Goal: Task Accomplishment & Management: Use online tool/utility

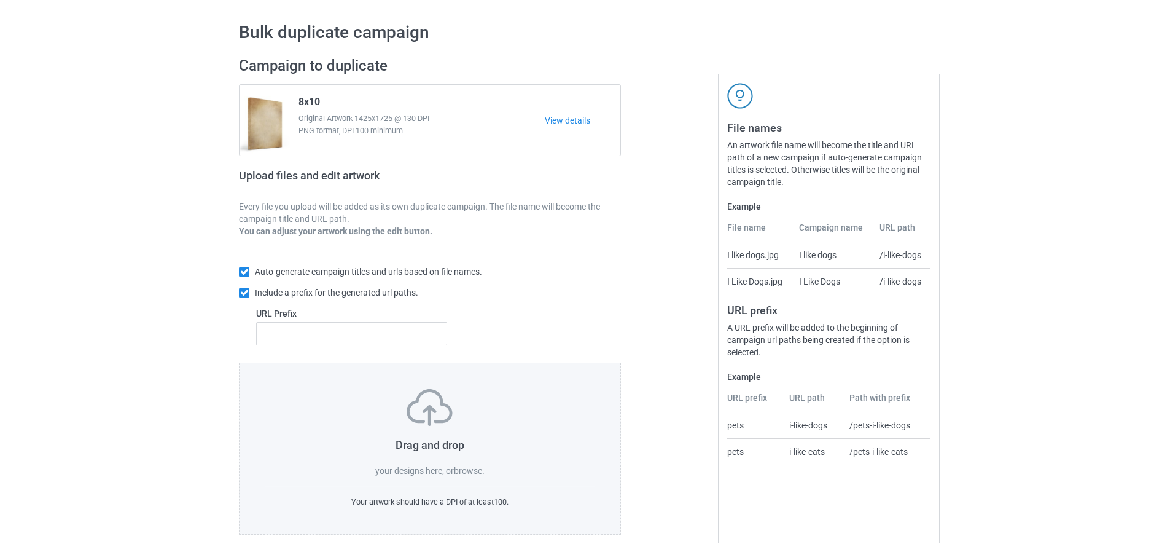
scroll to position [39, 0]
click at [470, 468] on label "browse" at bounding box center [468, 470] width 28 height 10
click at [0, 0] on input "browse" at bounding box center [0, 0] width 0 height 0
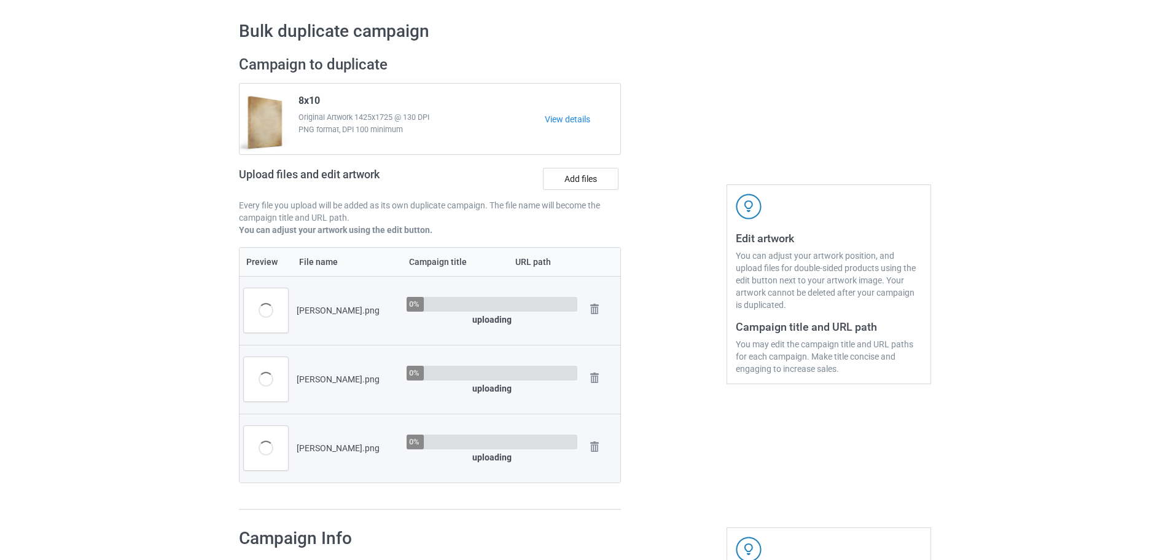
scroll to position [347, 0]
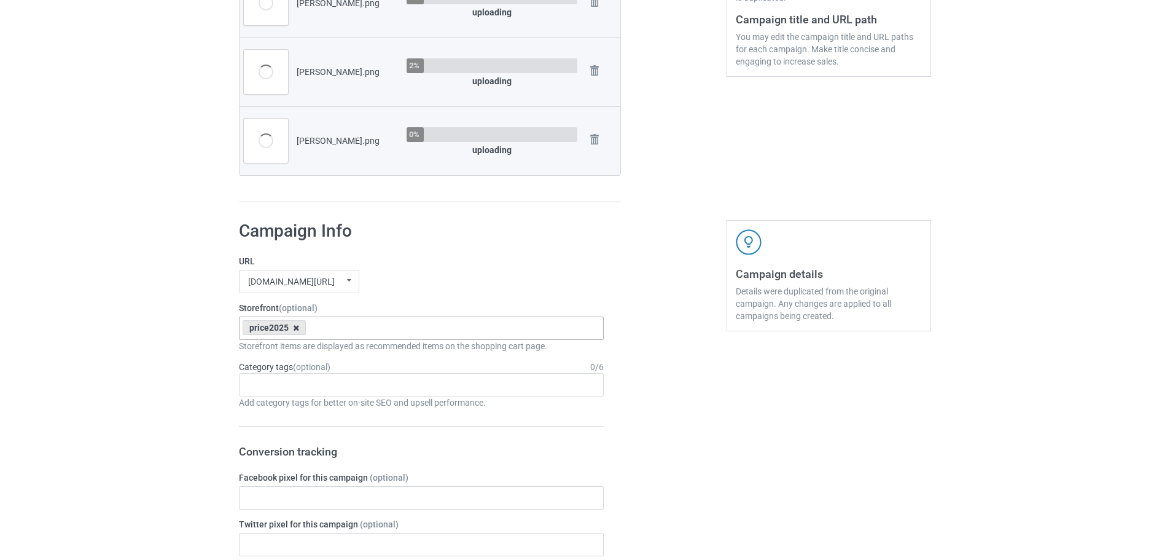
click at [296, 328] on icon at bounding box center [296, 328] width 6 height 8
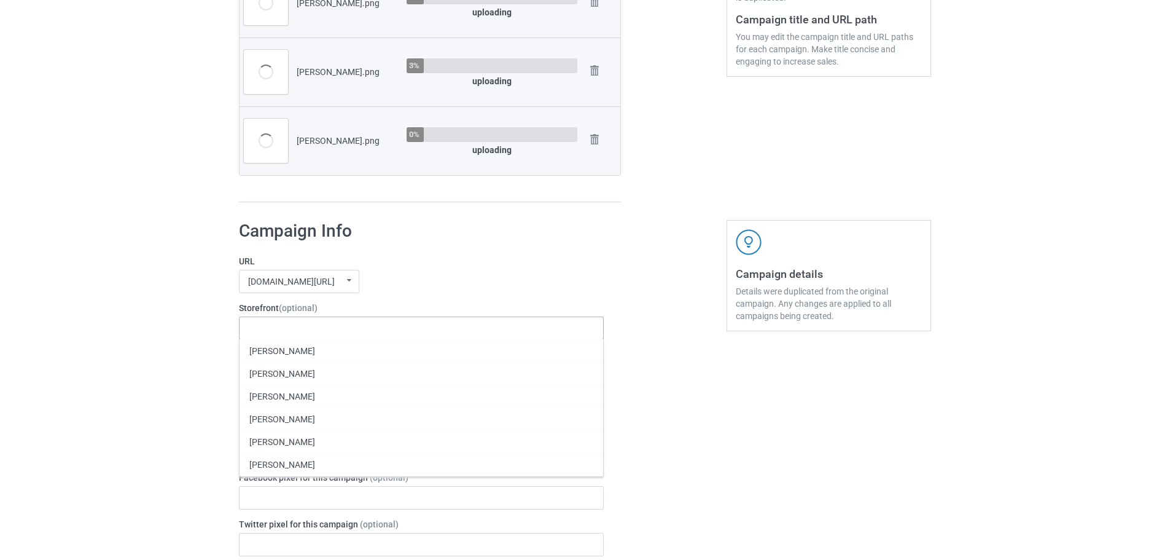
click at [393, 272] on div "jmcanvas1.com/ jmcanvas1.com/ teechip.com/ 63fb7ea997fa79002d24006a 587d0d41cee…" at bounding box center [421, 281] width 365 height 23
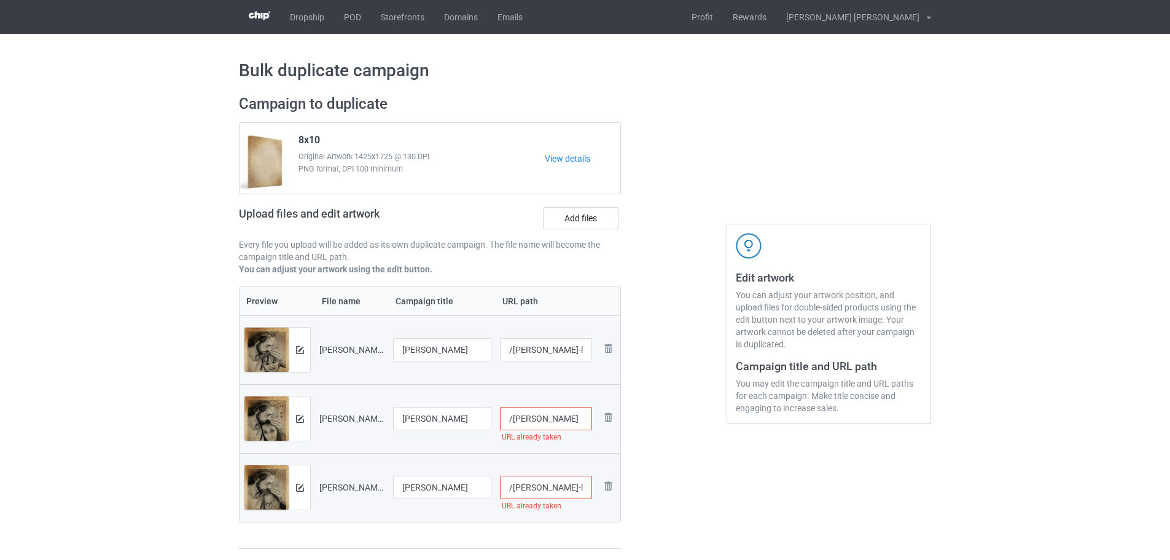
scroll to position [184, 0]
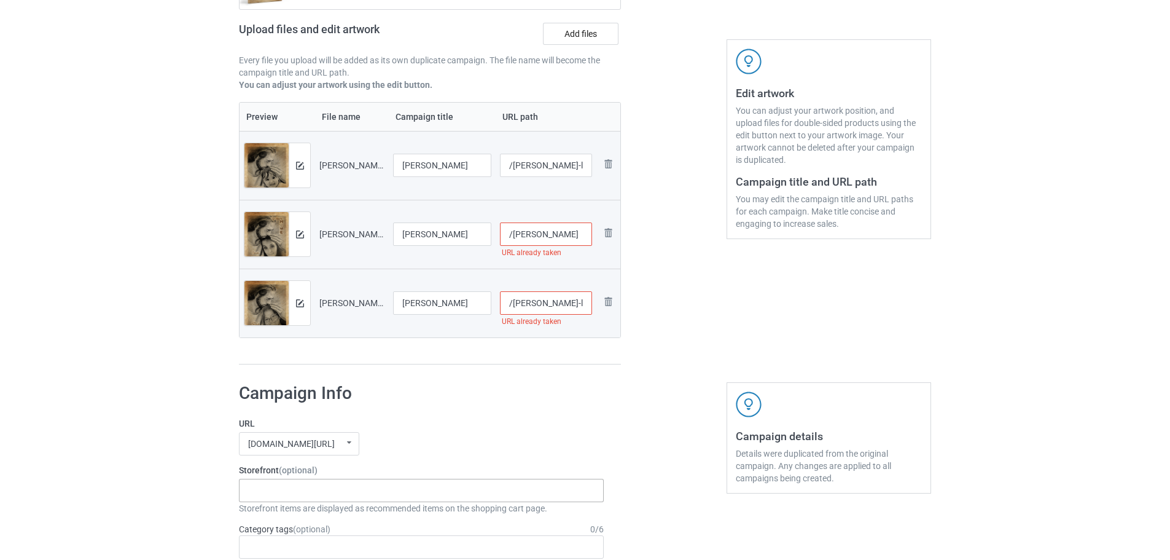
click at [570, 240] on input "/laure-wright" at bounding box center [546, 233] width 93 height 23
type input "/laure-wright1"
click at [576, 307] on input "/sherri-l-angel" at bounding box center [546, 302] width 93 height 23
type input "/sherri-l-angel1"
click at [663, 367] on div at bounding box center [674, 138] width 88 height 472
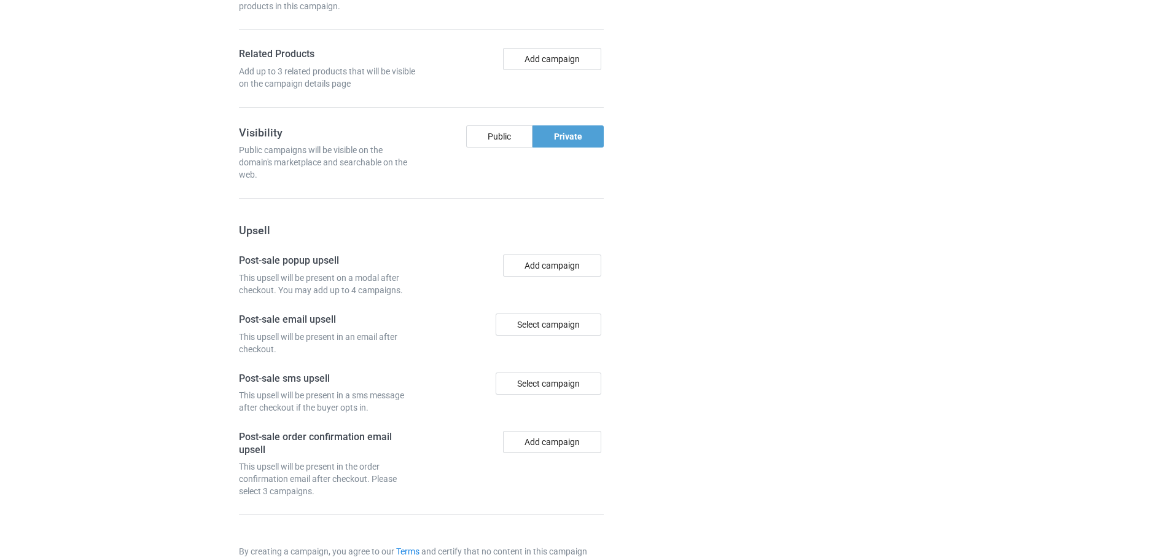
scroll to position [1143, 0]
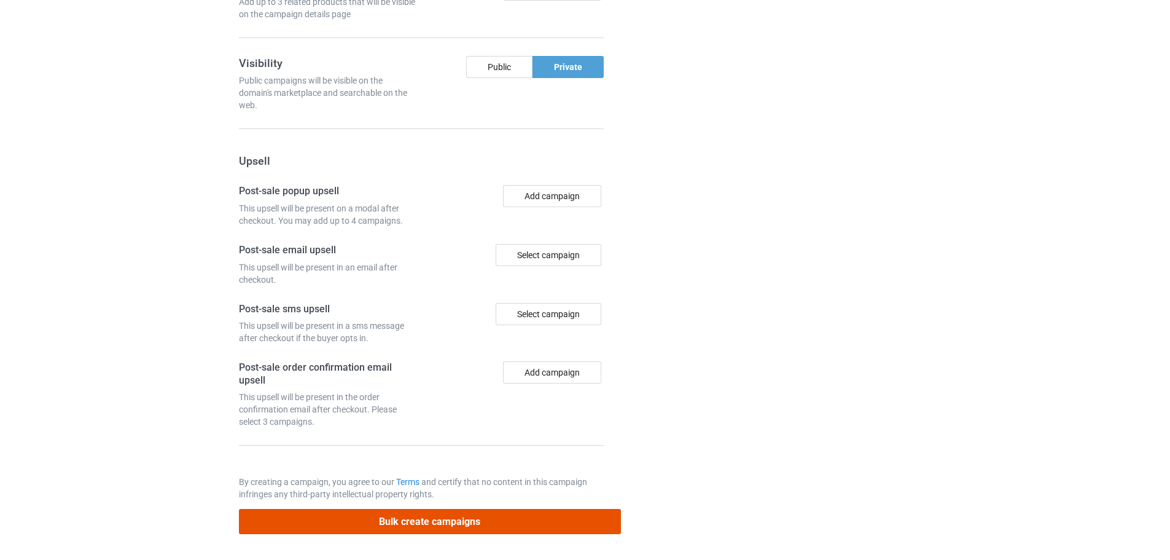
click at [445, 525] on button "Bulk create campaigns" at bounding box center [430, 521] width 382 height 25
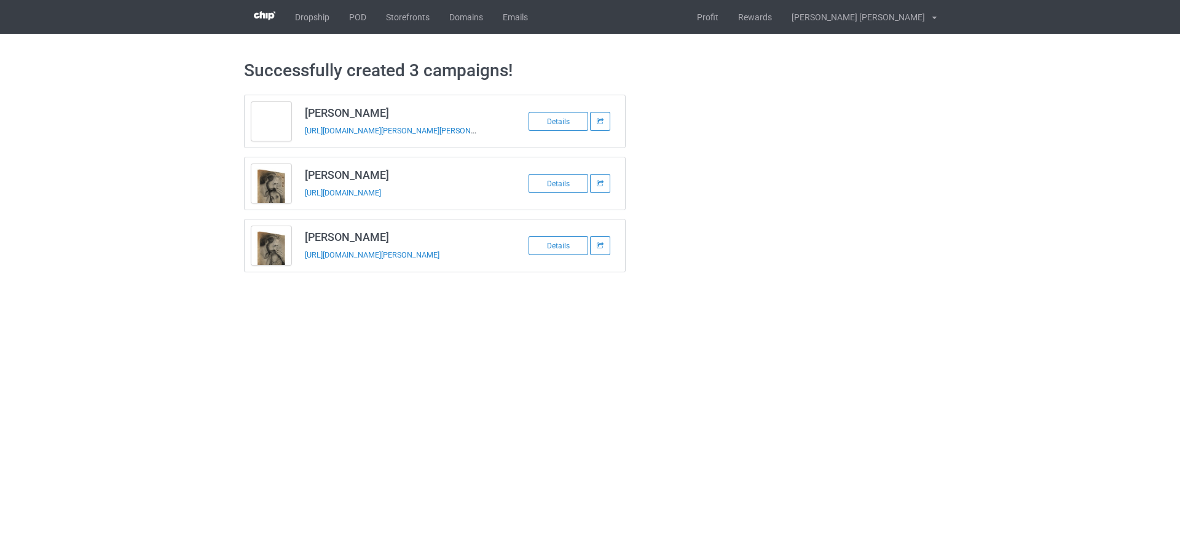
click at [359, 114] on h3 "Brenda L Otero" at bounding box center [402, 113] width 194 height 14
copy h3 "Brenda L Otero"
click at [334, 136] on div "https://www.jmcanvas1.com/brenda-l-otero" at bounding box center [391, 130] width 172 height 13
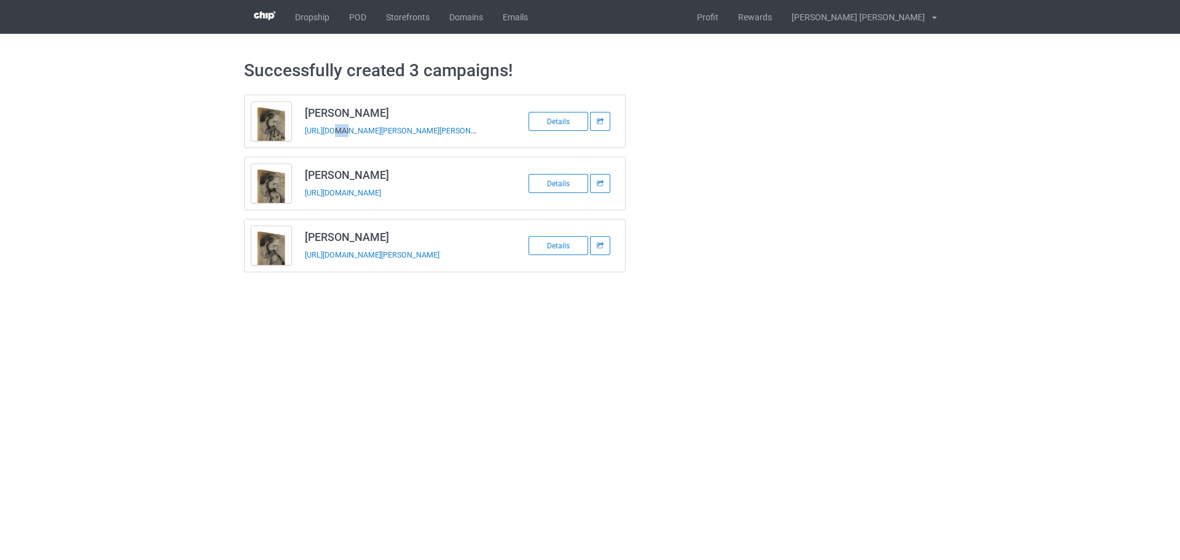
click at [334, 137] on div "https://www.jmcanvas1.com/brenda-l-otero" at bounding box center [391, 130] width 172 height 13
copy tbody "Brenda L Otero"
click at [326, 168] on td "Laure Wright https://www.jmcanvas1.com/laure-wright1" at bounding box center [402, 183] width 208 height 52
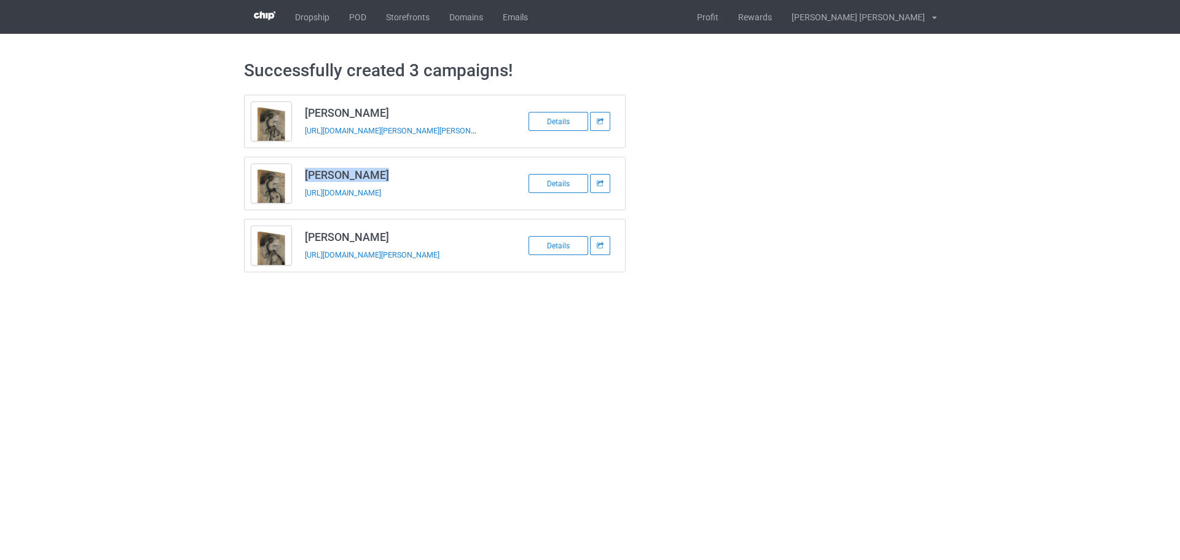
click at [326, 168] on td "Laure Wright https://www.jmcanvas1.com/laure-wright1" at bounding box center [402, 183] width 208 height 52
copy h3 "Laure Wright"
click at [340, 204] on td "Laure Wright https://www.jmcanvas1.com/laure-wright1" at bounding box center [402, 183] width 208 height 52
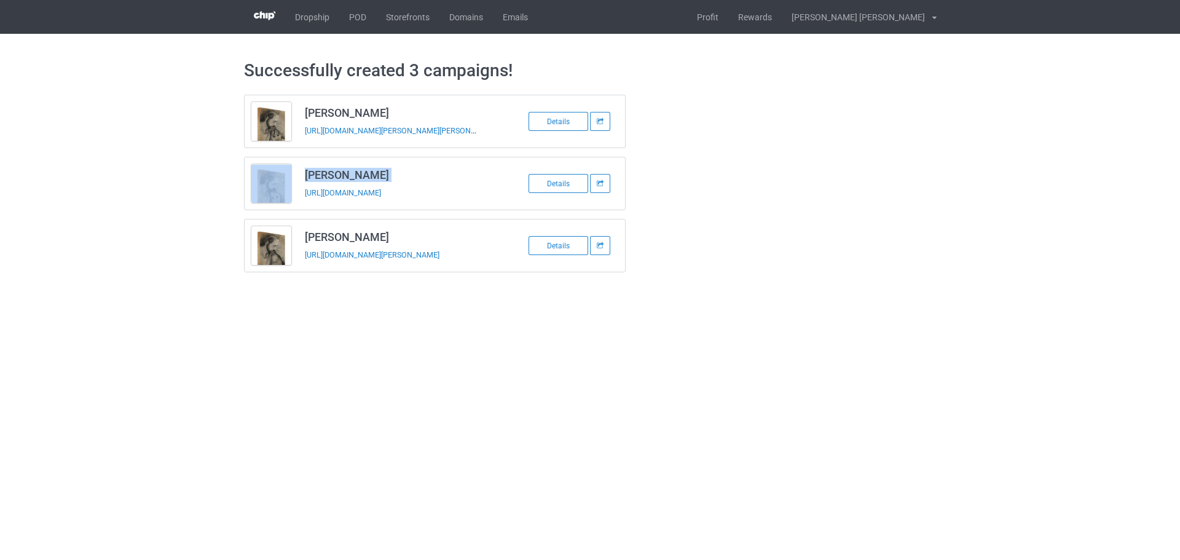
copy tbody "Laure Wright"
click at [351, 241] on h3 "Sherri L Angel" at bounding box center [402, 237] width 194 height 14
copy h3 "Sherri L Angel"
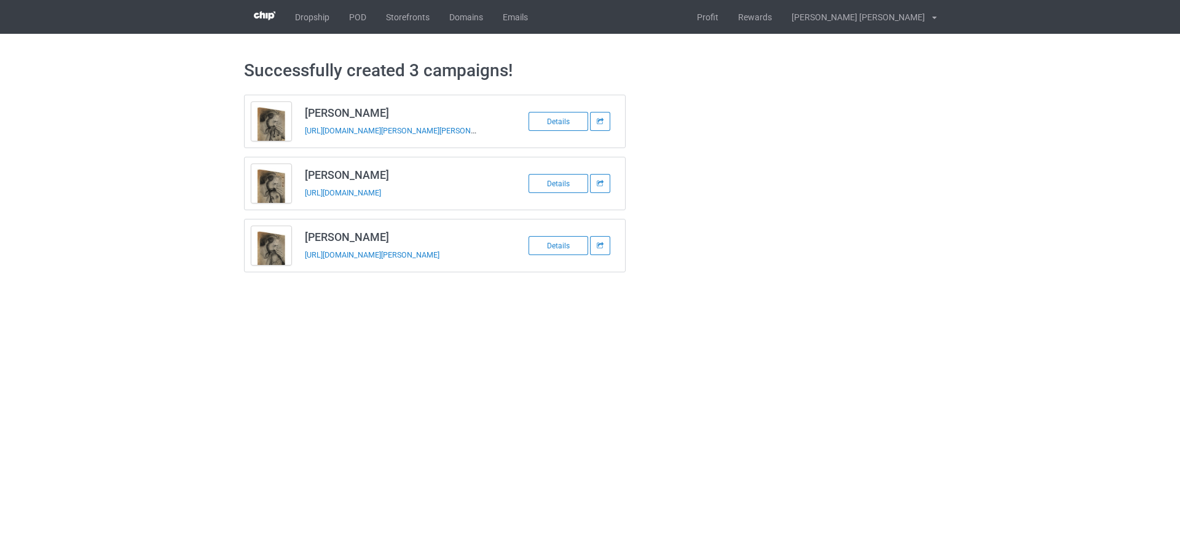
click at [329, 267] on td "Sherri L Angel https://www.jmcanvas1.com/sherri-l-angel1" at bounding box center [402, 245] width 208 height 52
copy tbody "Sherri L Angel"
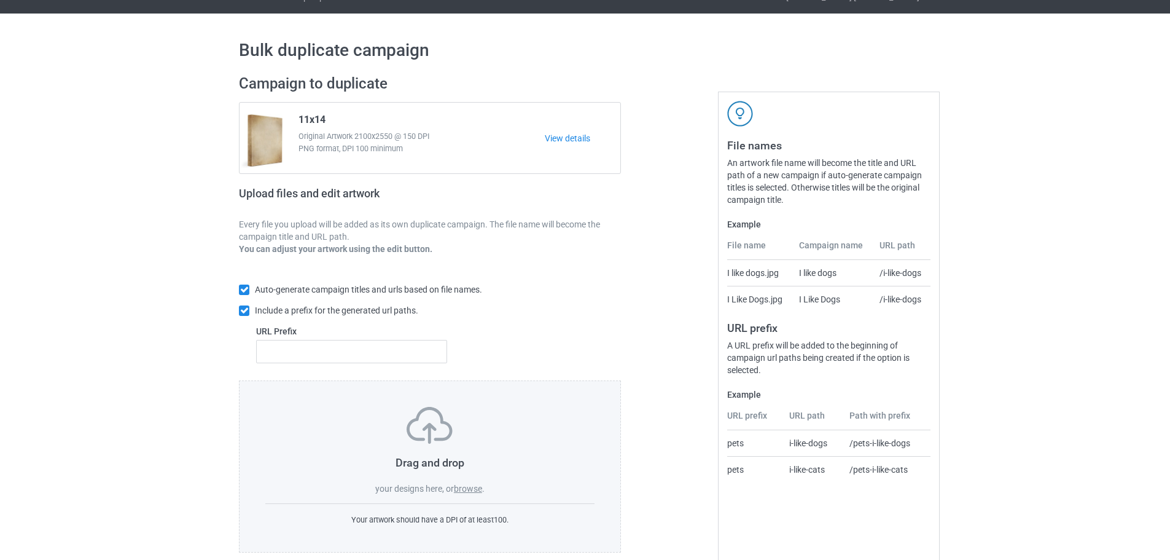
scroll to position [39, 0]
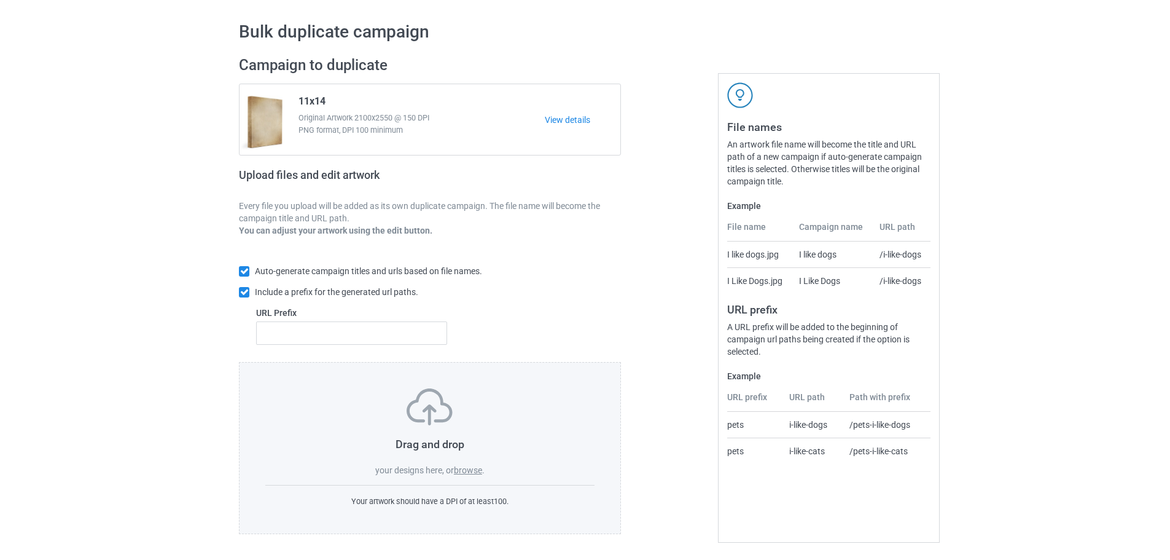
click at [468, 468] on label "browse" at bounding box center [468, 470] width 28 height 10
click at [0, 0] on input "browse" at bounding box center [0, 0] width 0 height 0
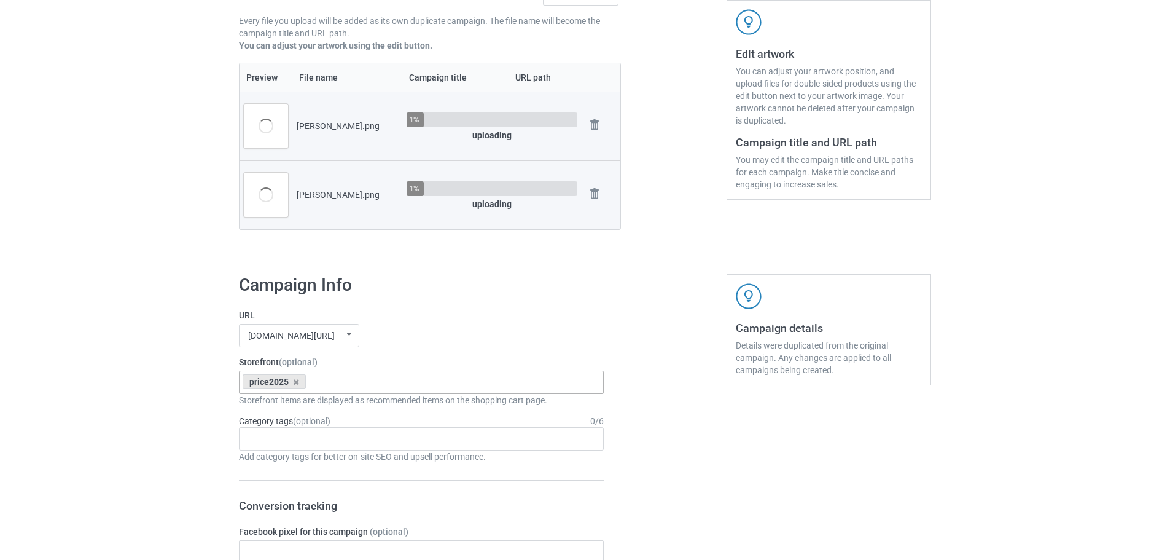
click at [296, 382] on icon at bounding box center [296, 382] width 6 height 8
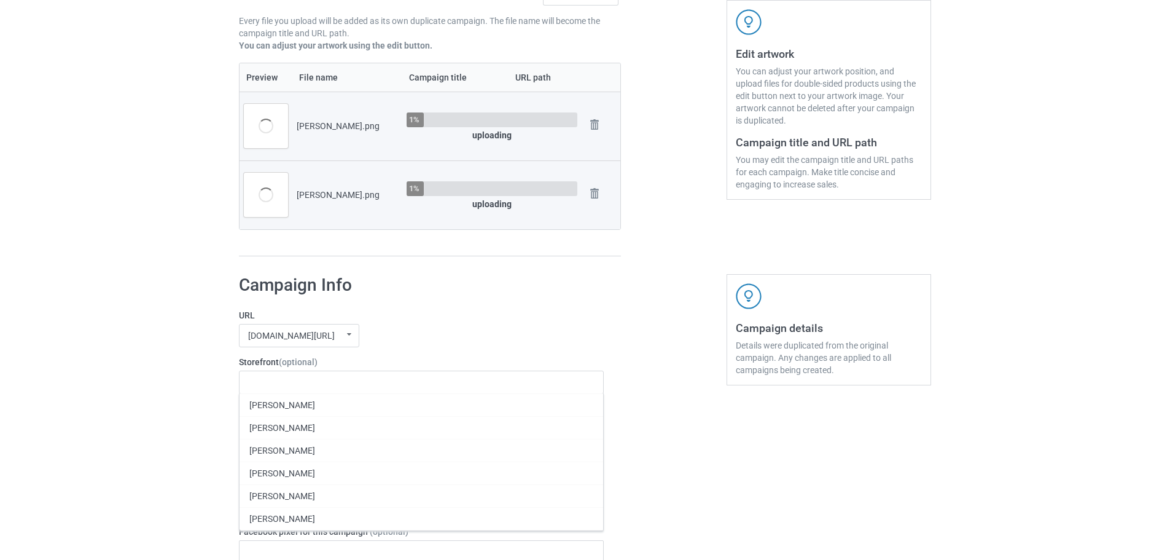
click at [418, 320] on label "URL" at bounding box center [421, 315] width 365 height 12
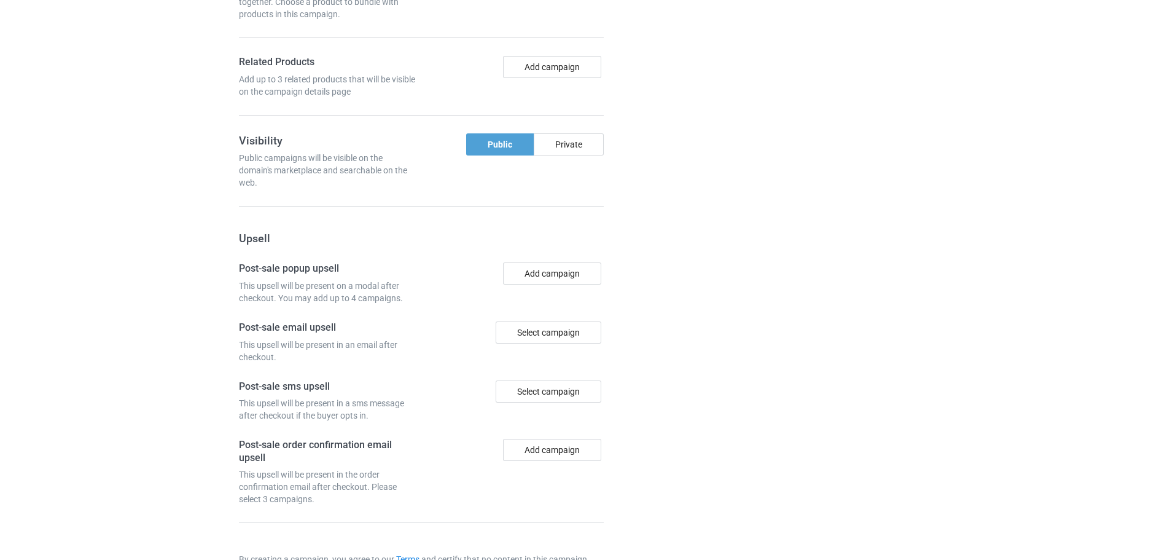
scroll to position [1074, 0]
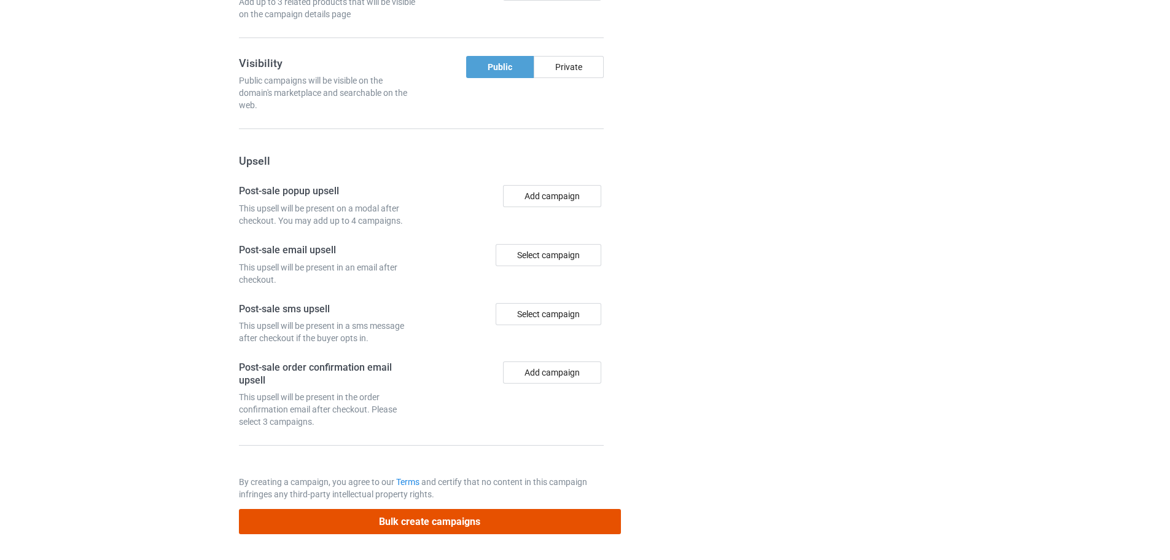
click at [464, 518] on button "Bulk create campaigns" at bounding box center [430, 521] width 382 height 25
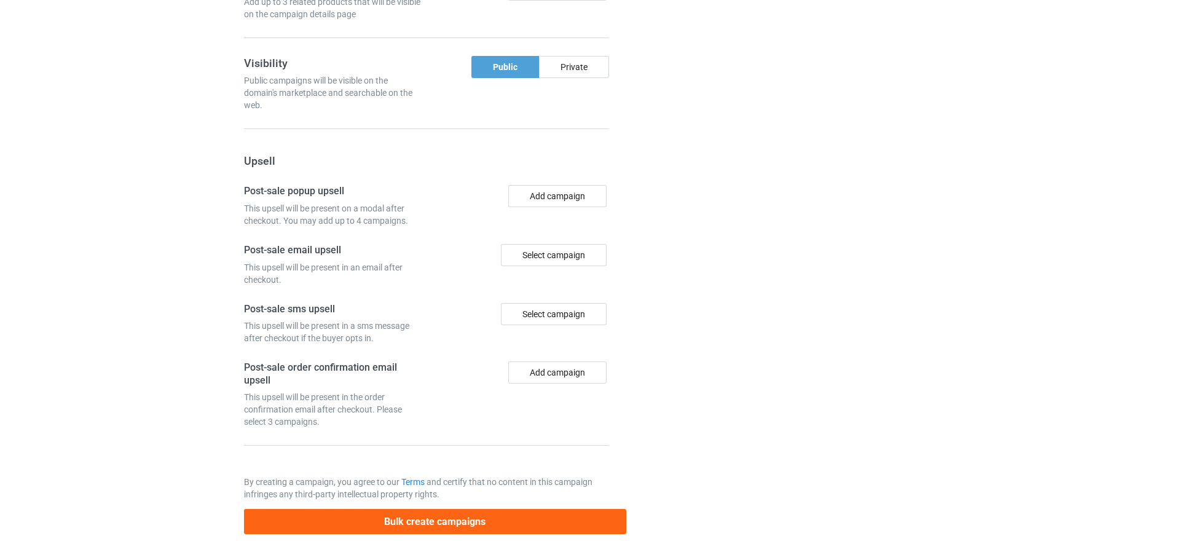
scroll to position [0, 0]
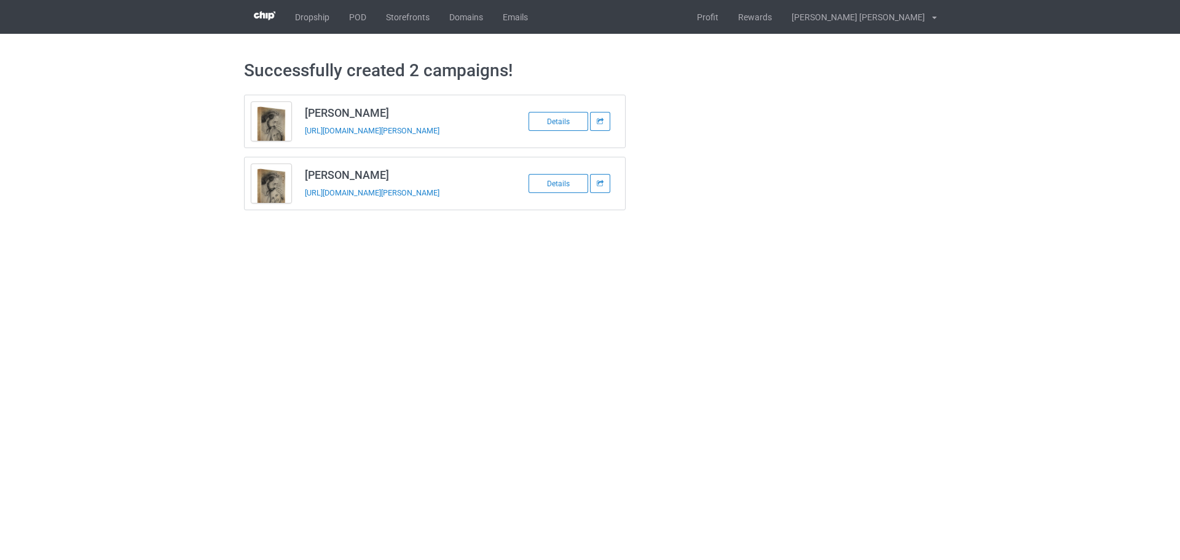
click at [335, 112] on h3 "[PERSON_NAME]" at bounding box center [402, 113] width 194 height 14
copy h3 "[PERSON_NAME]"
click at [347, 141] on td "[PERSON_NAME] [URL][DOMAIN_NAME][PERSON_NAME]" at bounding box center [402, 121] width 208 height 52
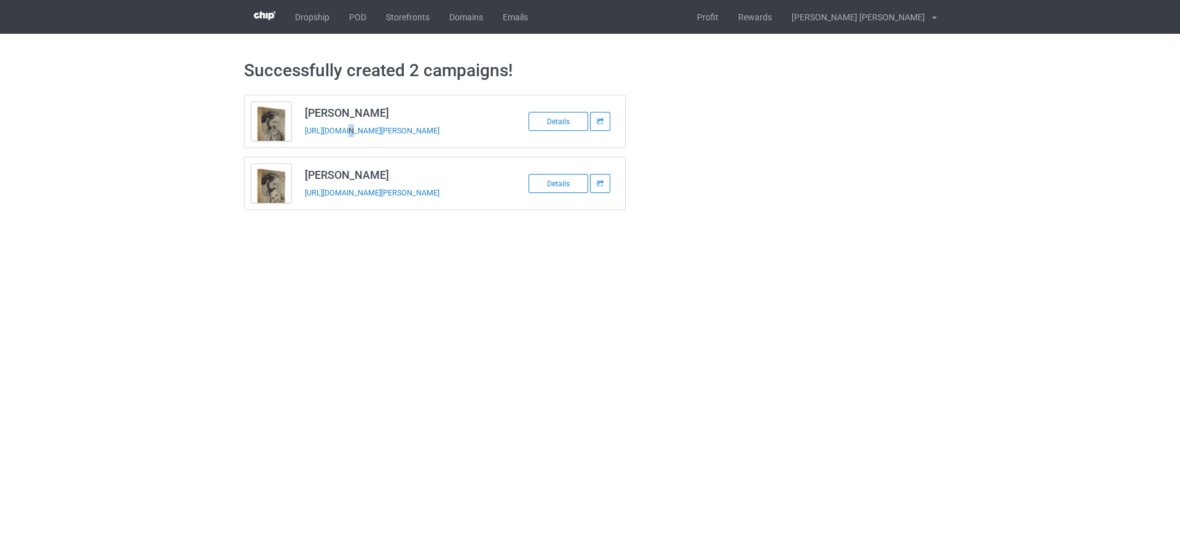
click at [347, 141] on td "[PERSON_NAME] [URL][DOMAIN_NAME][PERSON_NAME]" at bounding box center [402, 121] width 208 height 52
copy tbody "[PERSON_NAME]"
click at [347, 182] on h3 "[PERSON_NAME]" at bounding box center [402, 175] width 194 height 14
click at [350, 177] on h3 "[PERSON_NAME]" at bounding box center [402, 175] width 194 height 14
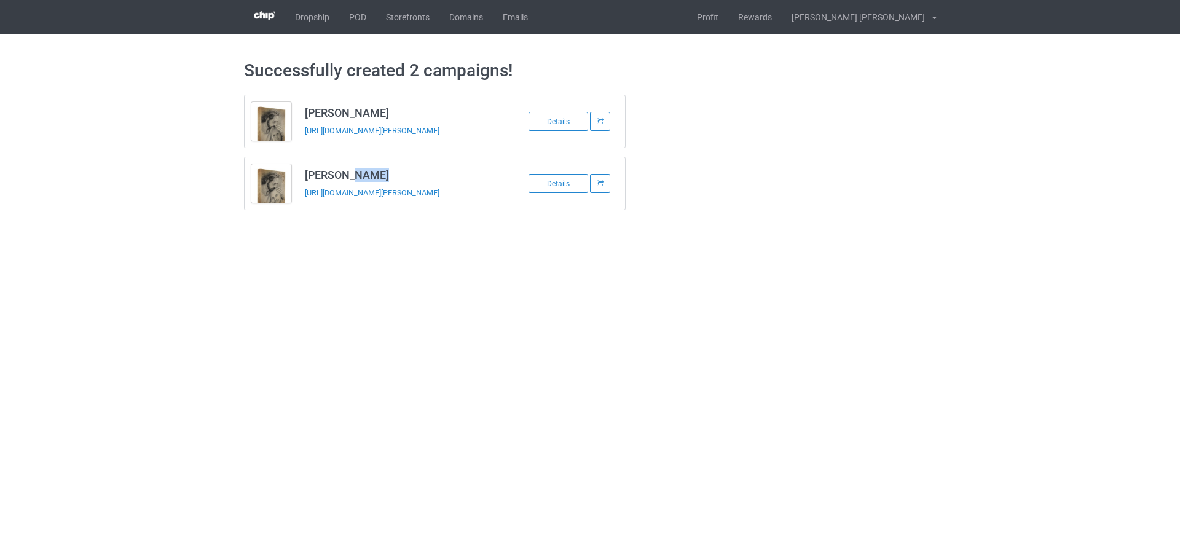
click at [350, 177] on h3 "[PERSON_NAME]" at bounding box center [402, 175] width 194 height 14
copy h3 "[PERSON_NAME]"
click at [326, 205] on td "[PERSON_NAME] [URL][DOMAIN_NAME][PERSON_NAME]" at bounding box center [402, 183] width 208 height 52
click at [326, 204] on td "[PERSON_NAME] [URL][DOMAIN_NAME][PERSON_NAME]" at bounding box center [402, 183] width 208 height 52
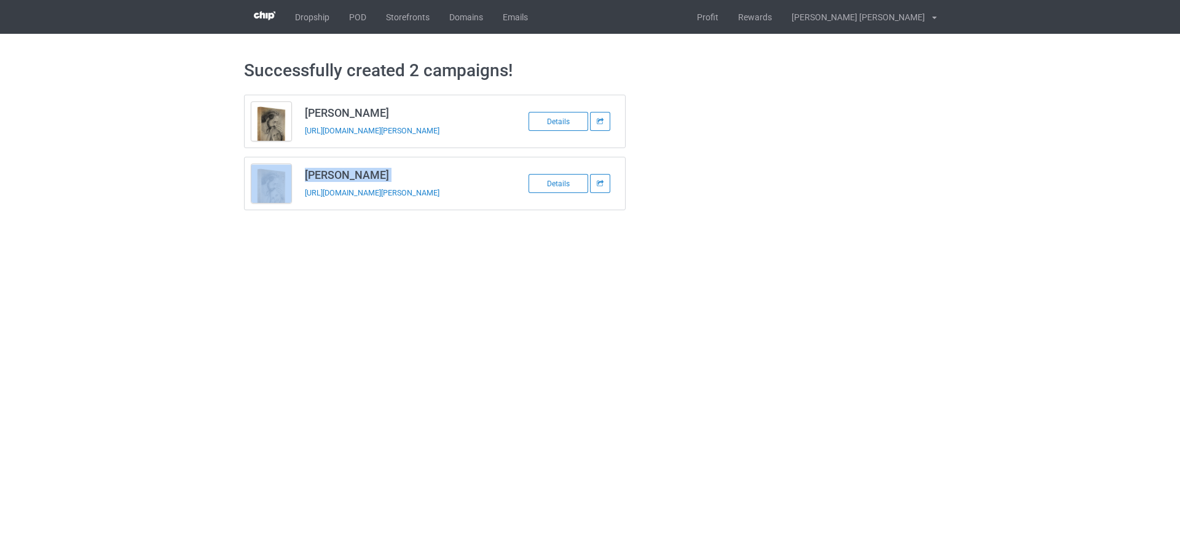
click at [326, 204] on td "[PERSON_NAME] [URL][DOMAIN_NAME][PERSON_NAME]" at bounding box center [402, 183] width 208 height 52
copy tbody "[PERSON_NAME]"
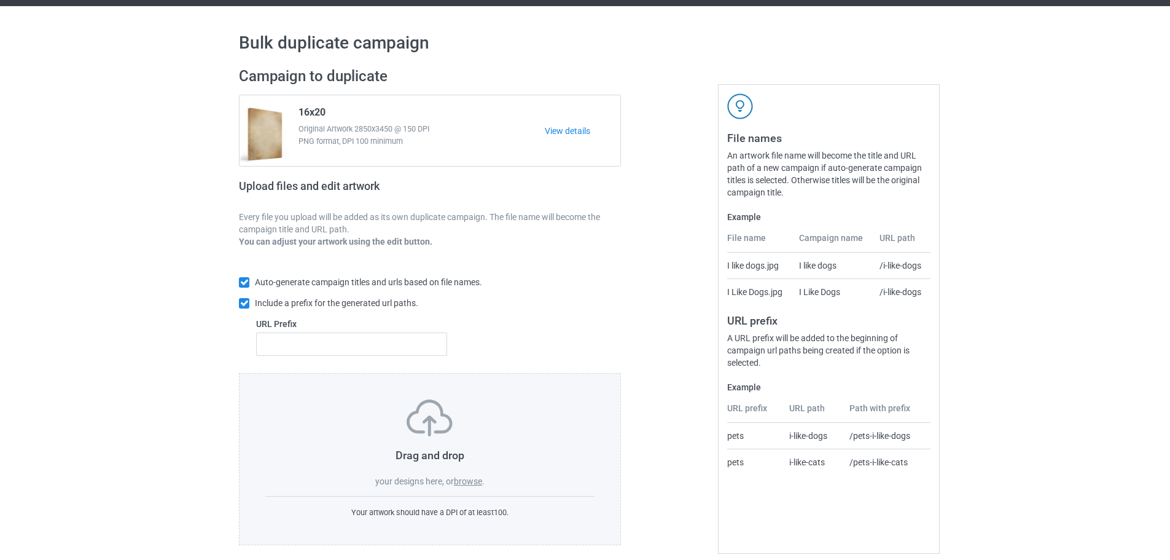
scroll to position [39, 0]
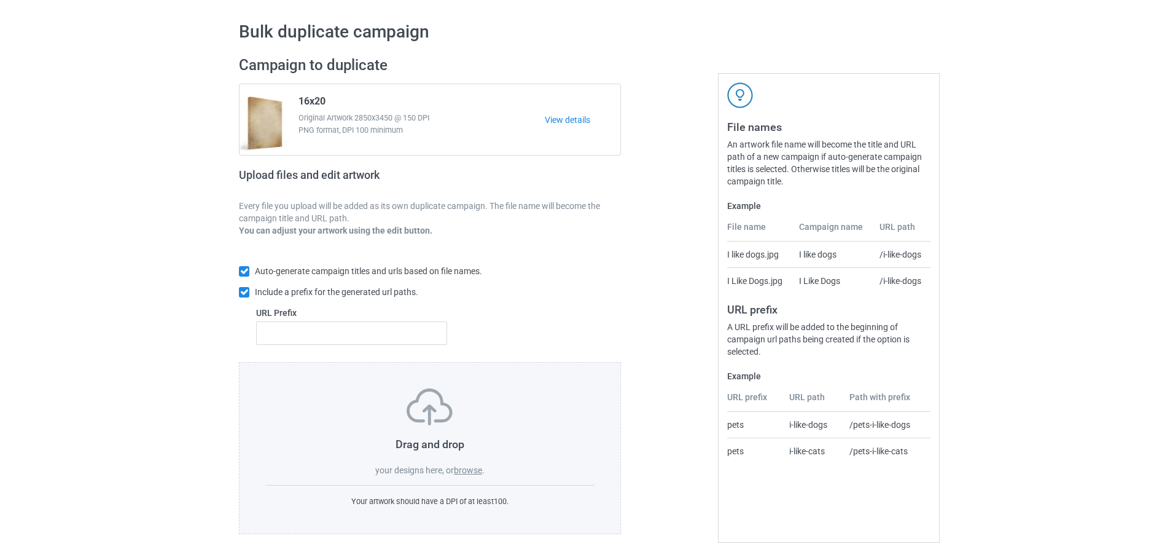
click at [464, 472] on label "browse" at bounding box center [468, 470] width 28 height 10
click at [0, 0] on input "browse" at bounding box center [0, 0] width 0 height 0
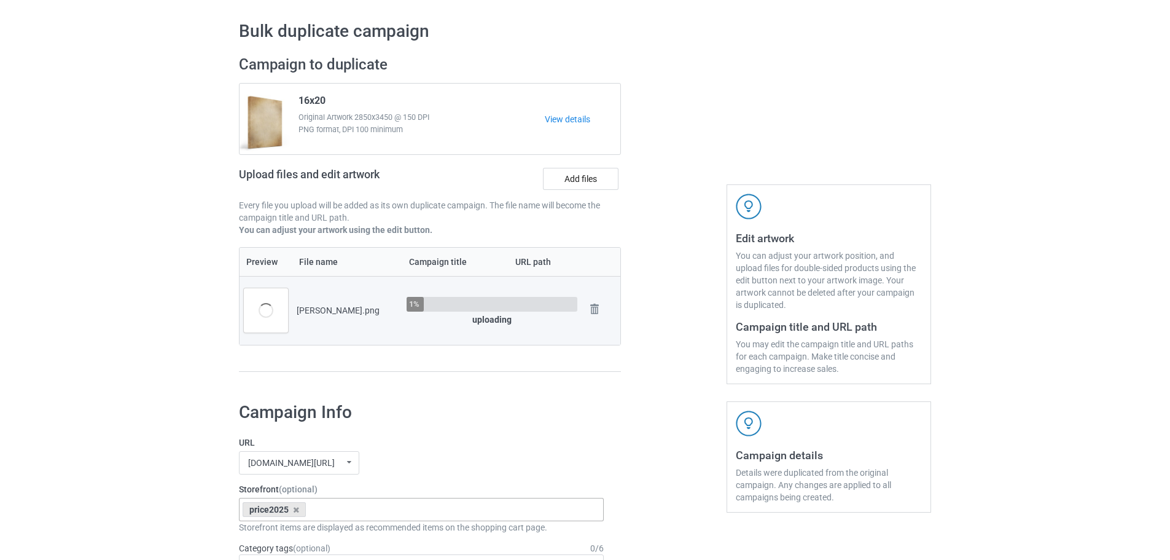
scroll to position [285, 0]
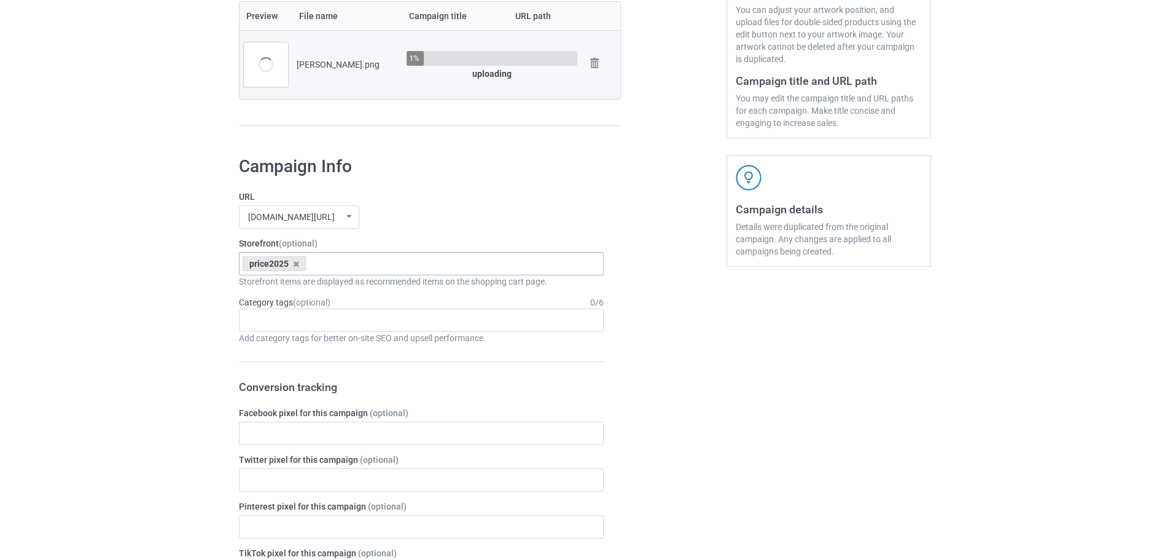
click at [296, 265] on icon at bounding box center [296, 264] width 6 height 8
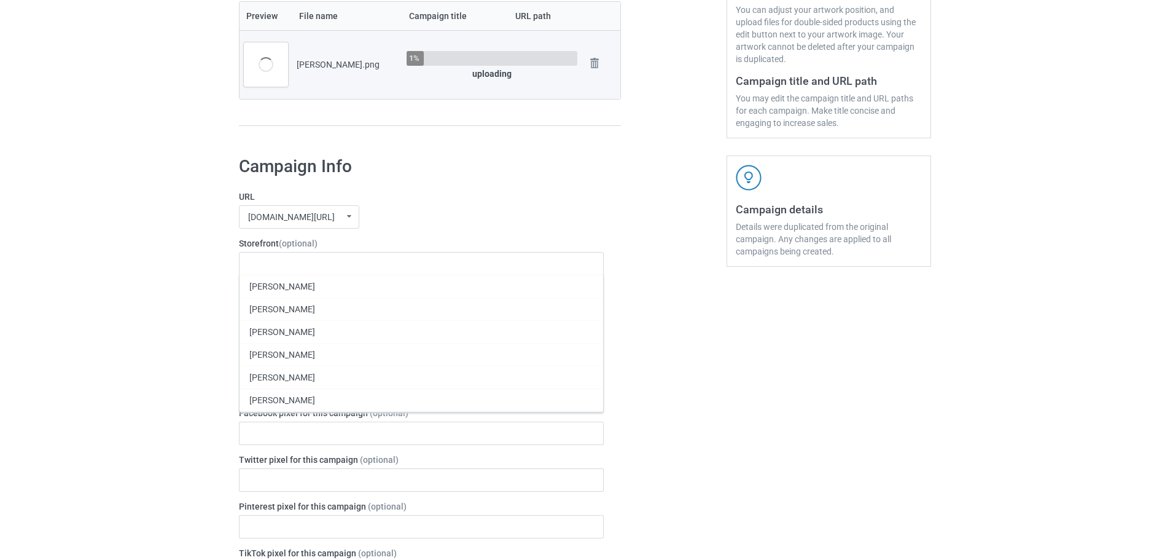
click at [429, 206] on div "jmcanvas1.com/ jmcanvas1.com/ teechip.com/ 63fb7ea997fa79002d24006a 587d0d41cee…" at bounding box center [421, 216] width 365 height 23
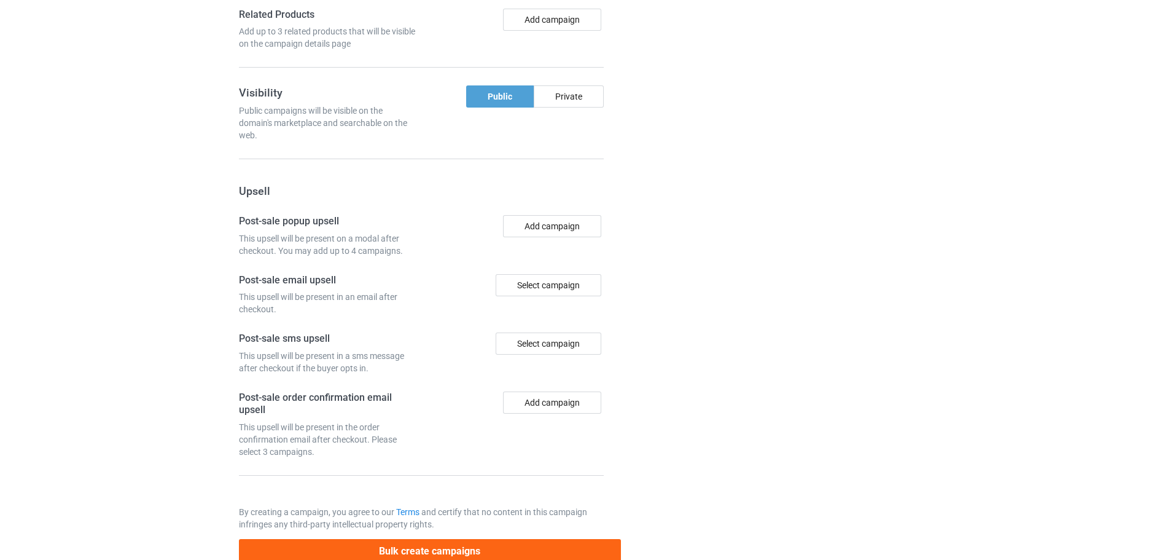
scroll to position [1018, 0]
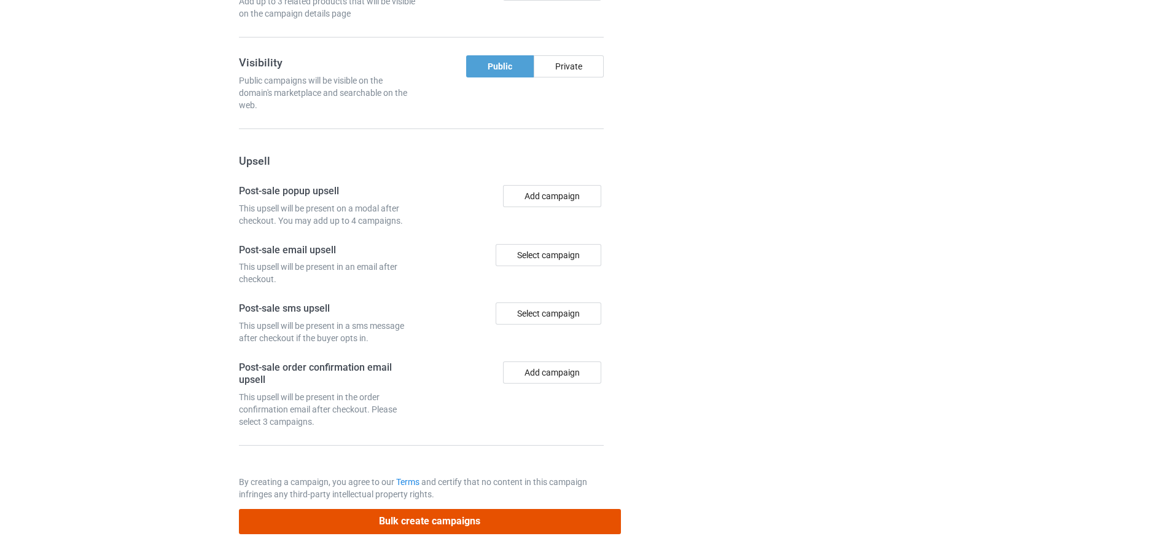
click at [472, 520] on button "Bulk create campaigns" at bounding box center [430, 521] width 382 height 25
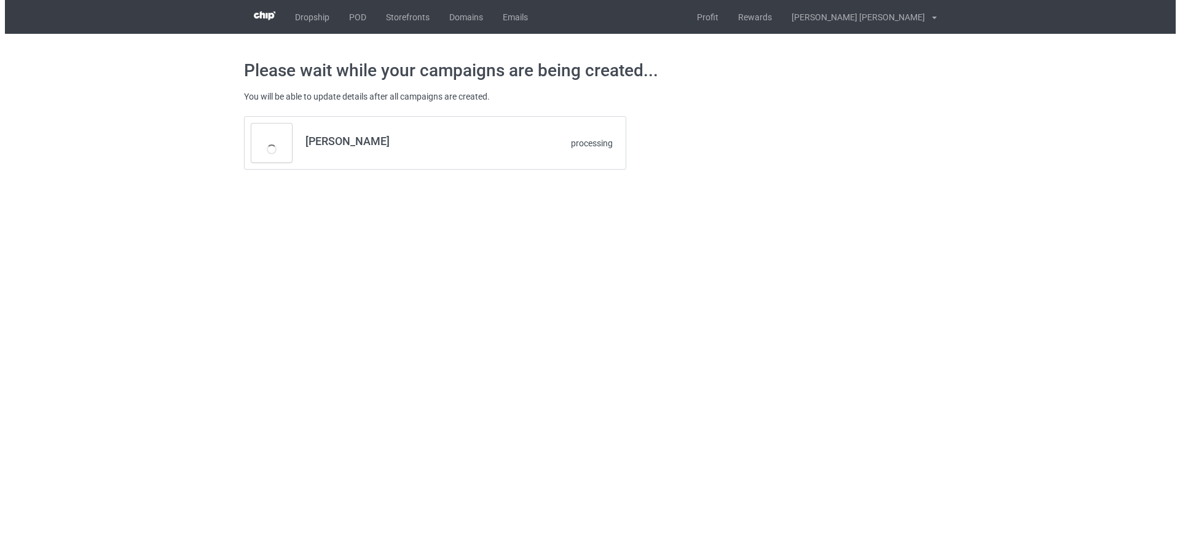
scroll to position [0, 0]
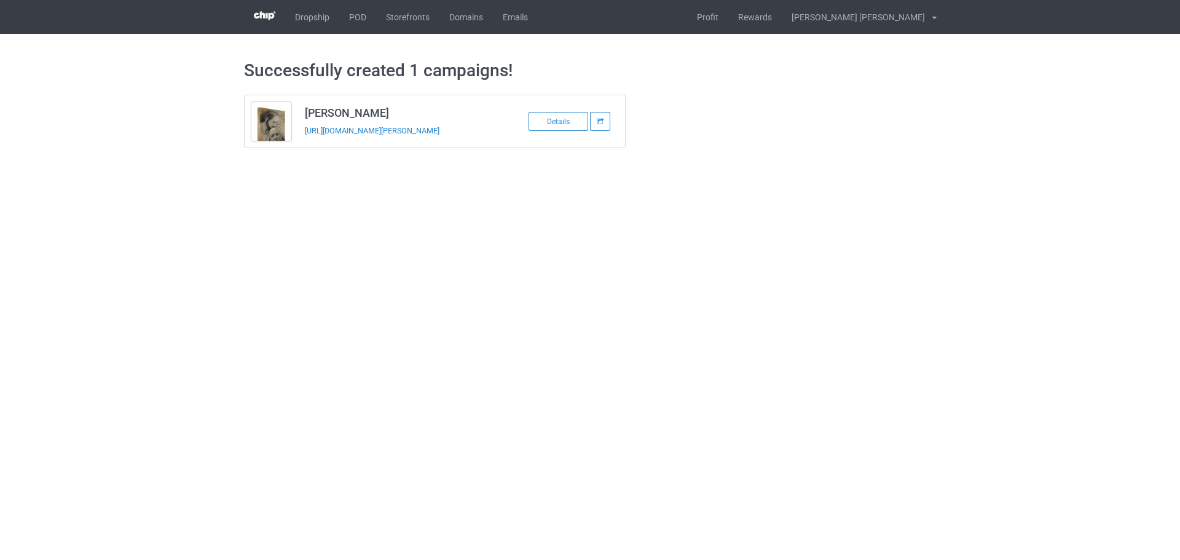
click at [358, 109] on h3 "Angel Mendez" at bounding box center [402, 113] width 194 height 14
copy h3 "Angel Mendez"
click at [324, 140] on td "Angel Mendez https://www.jmcanvas1.com/angel-mendez" at bounding box center [402, 121] width 208 height 52
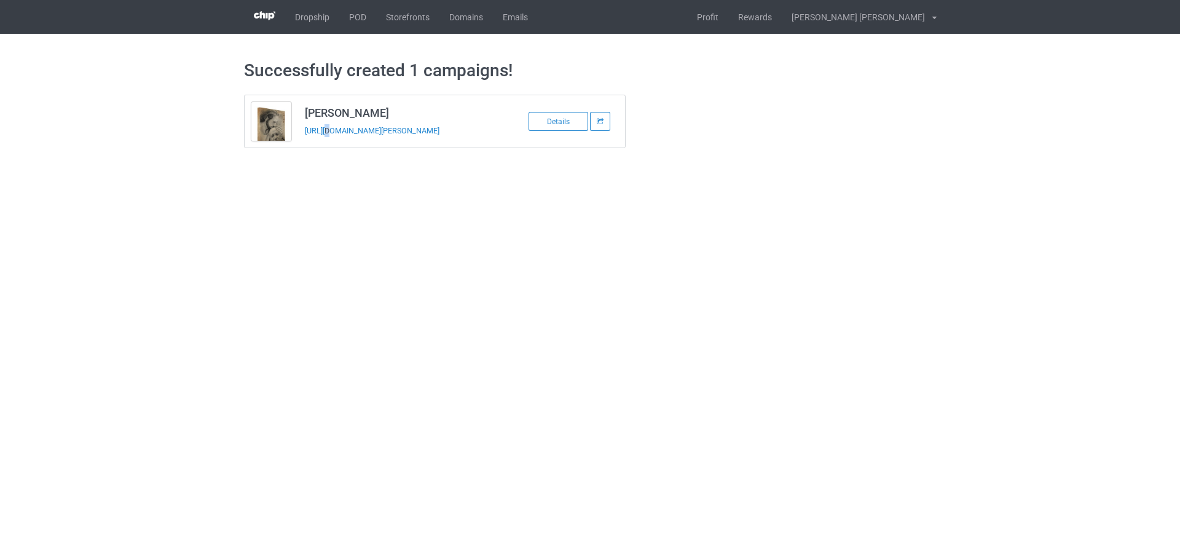
click at [324, 140] on td "Angel Mendez https://www.jmcanvas1.com/angel-mendez" at bounding box center [402, 121] width 208 height 52
copy tbody "Angel Mendez"
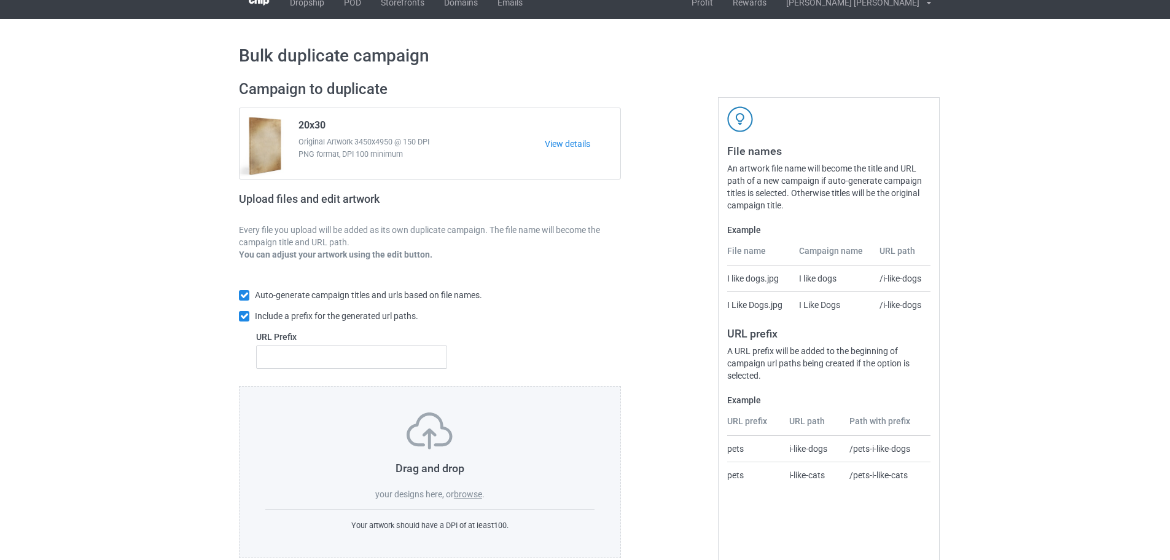
scroll to position [39, 0]
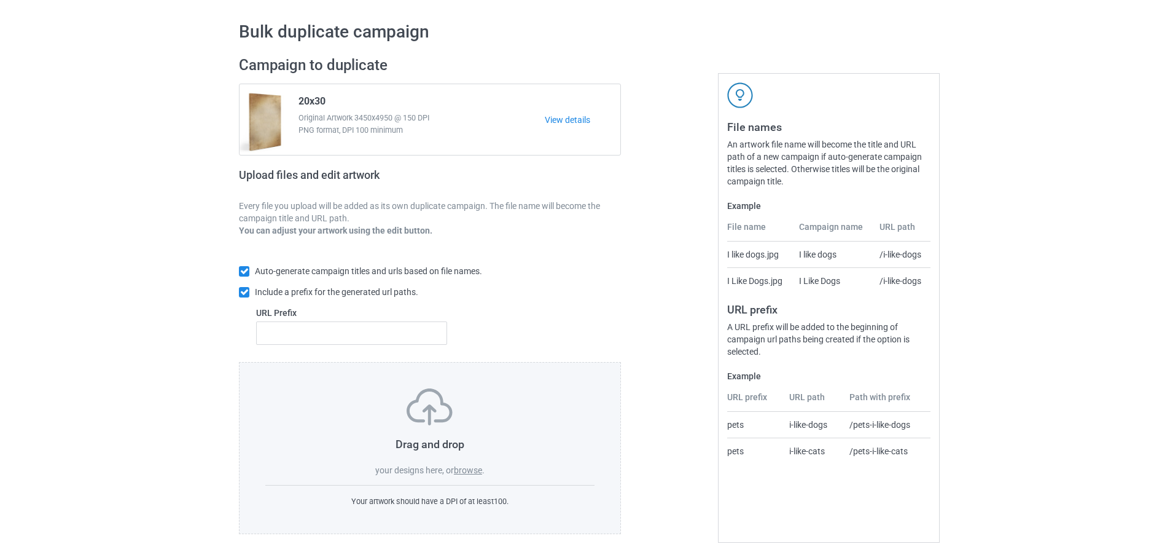
click at [471, 469] on label "browse" at bounding box center [468, 470] width 28 height 10
click at [0, 0] on input "browse" at bounding box center [0, 0] width 0 height 0
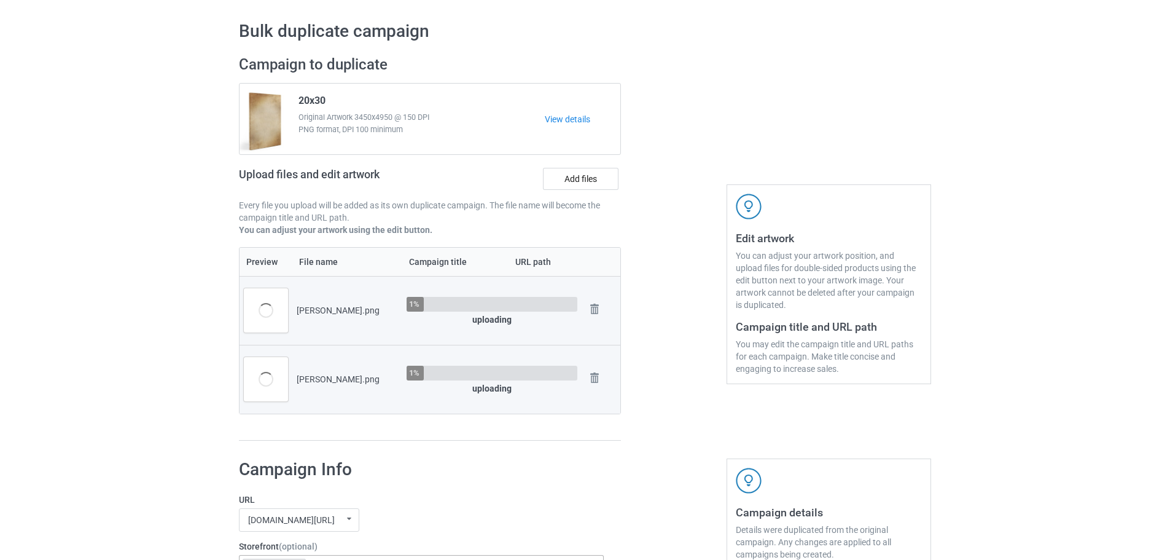
scroll to position [285, 0]
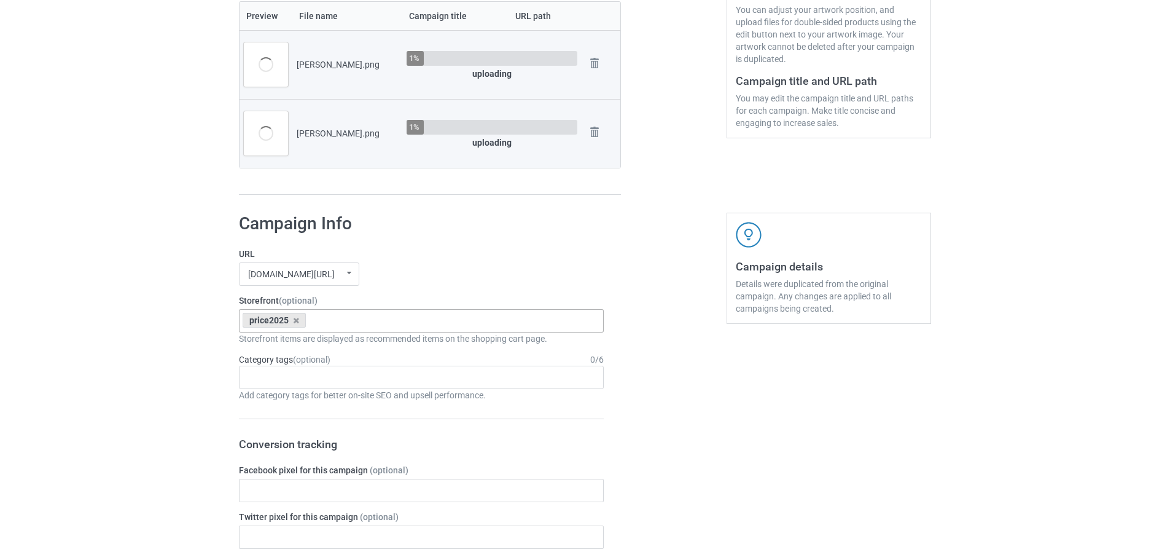
click at [300, 323] on div "price2025" at bounding box center [274, 320] width 63 height 15
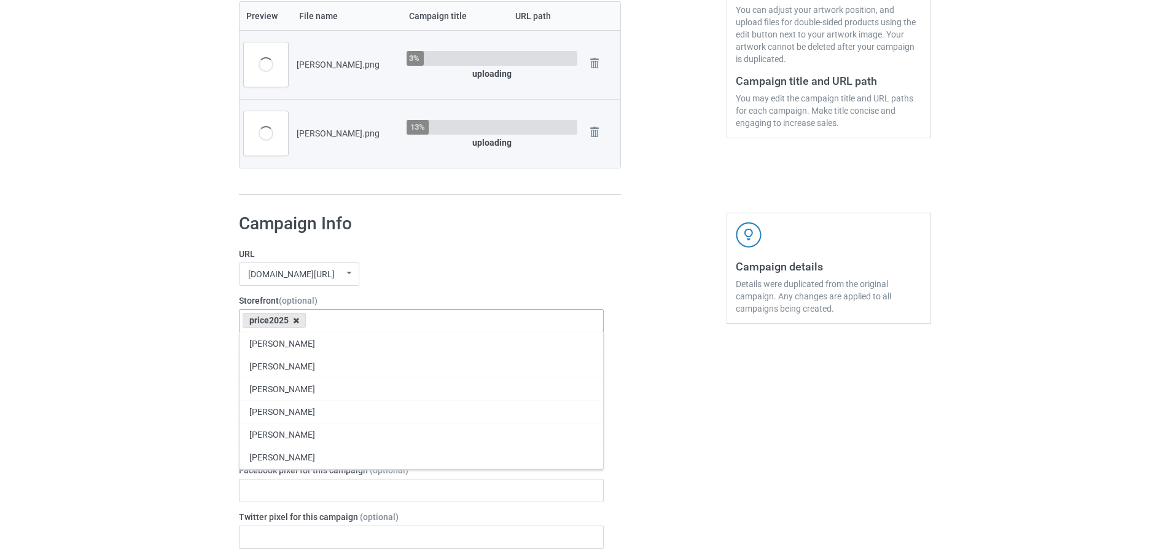
click at [296, 323] on icon at bounding box center [296, 320] width 6 height 8
click at [443, 267] on div "jmcanvas1.com/ jmcanvas1.com/ teechip.com/ 63fb7ea997fa79002d24006a 587d0d41cee…" at bounding box center [421, 273] width 365 height 23
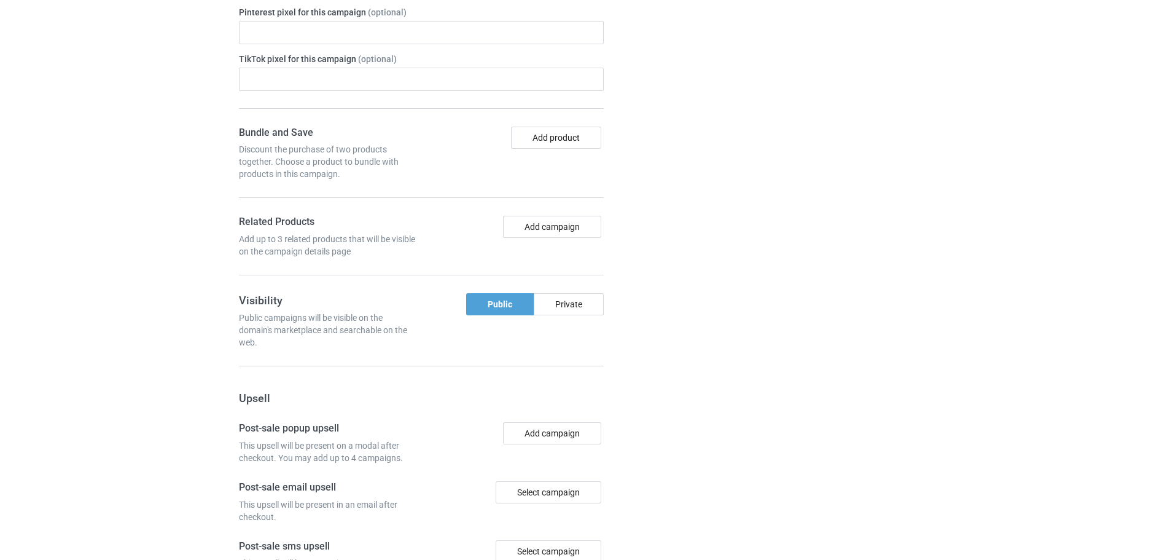
scroll to position [1074, 0]
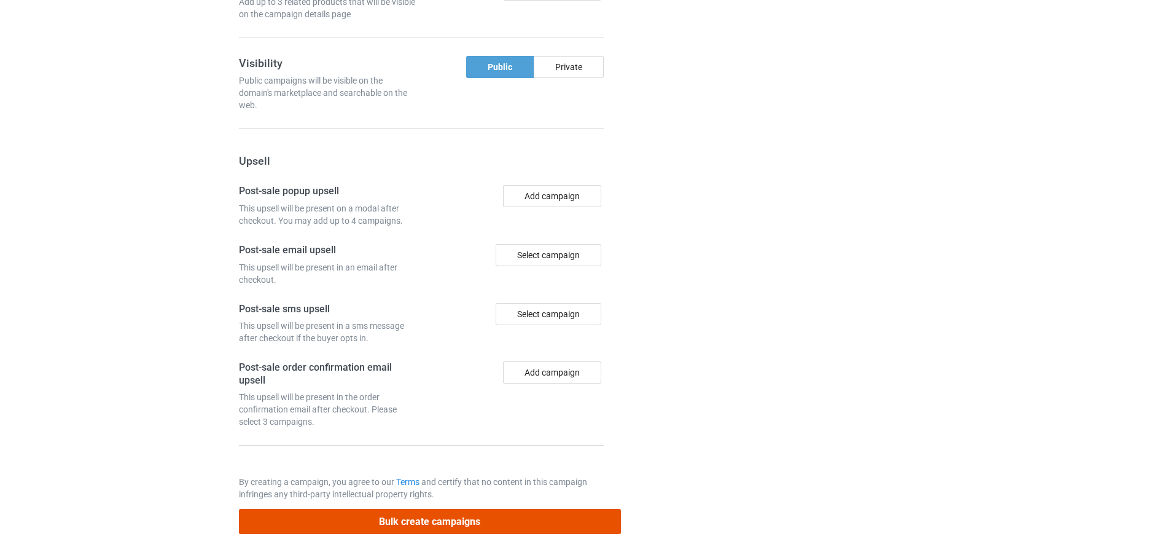
click at [445, 515] on button "Bulk create campaigns" at bounding box center [430, 521] width 382 height 25
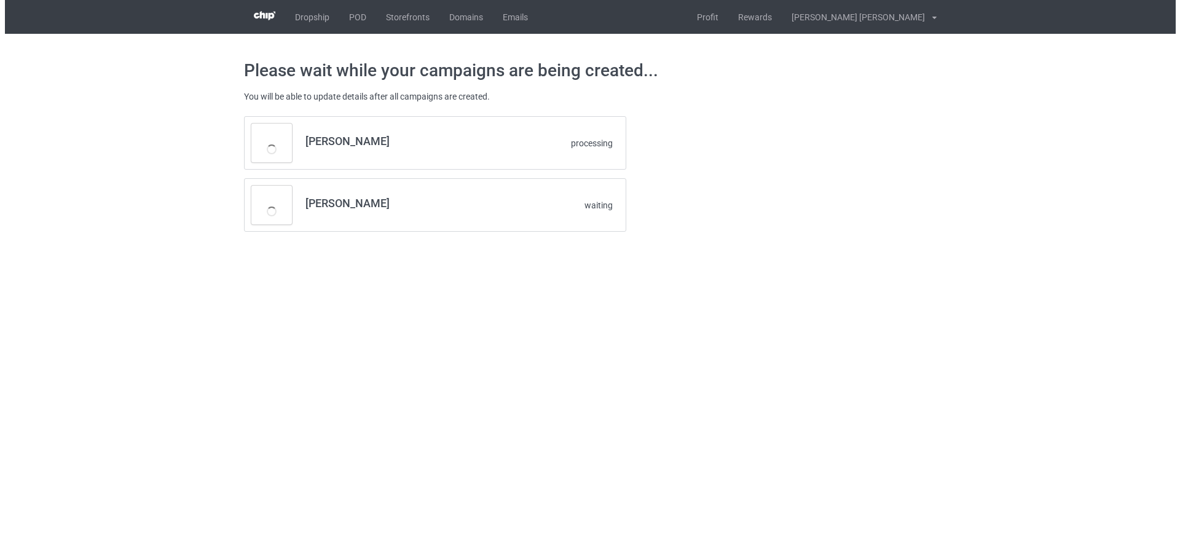
scroll to position [0, 0]
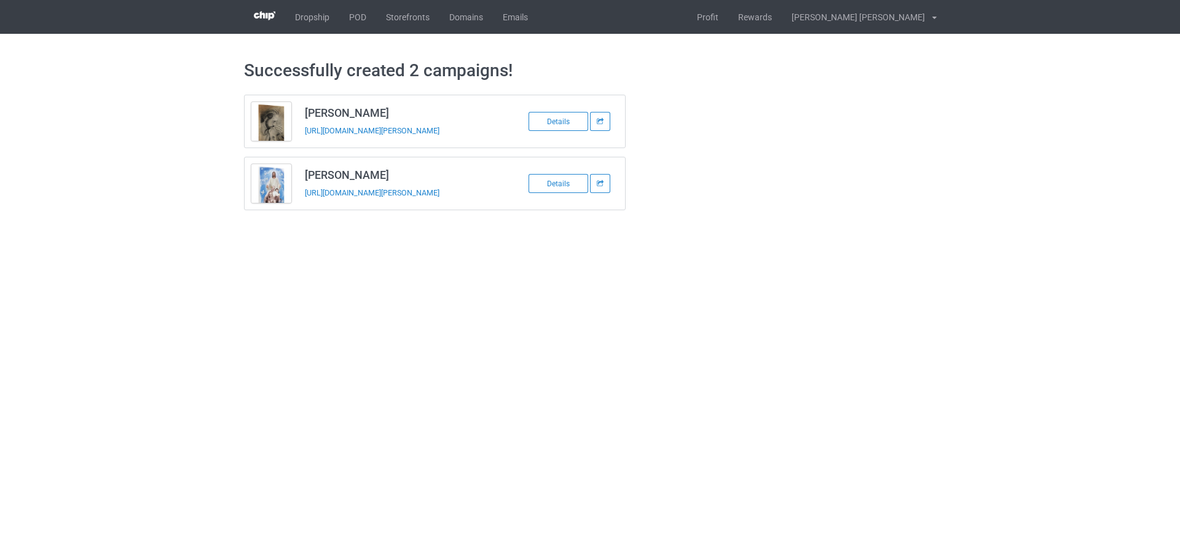
click at [337, 111] on h3 "Thomas Coppedge" at bounding box center [402, 113] width 194 height 14
copy h3 "Thomas Coppedge"
click at [324, 141] on td "Thomas Coppedge https://www.jmcanvas1.com/thomas-coppedge" at bounding box center [402, 121] width 208 height 52
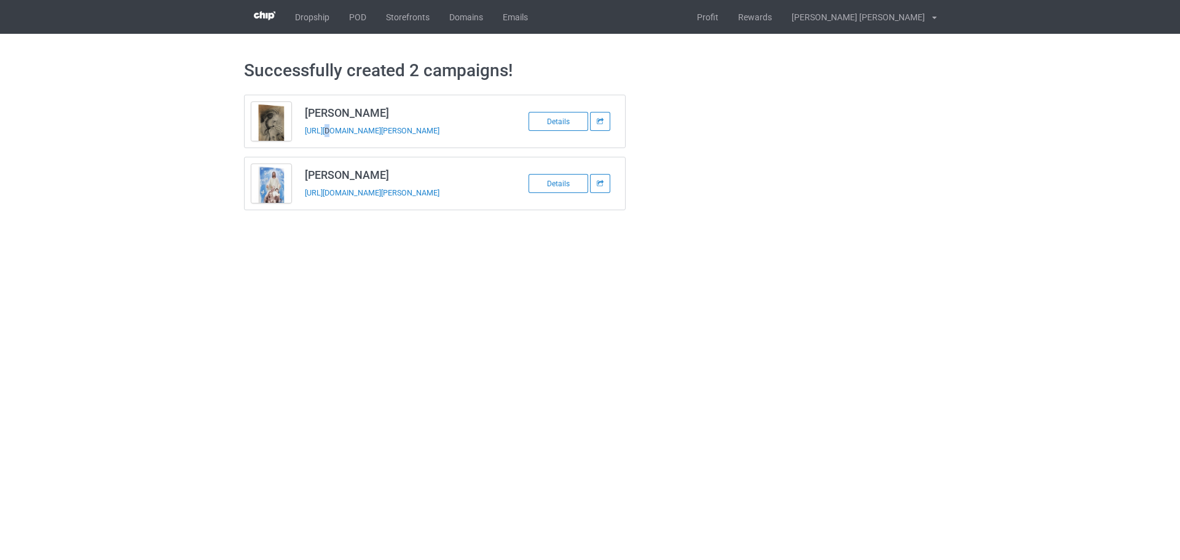
click at [324, 141] on td "Thomas Coppedge https://www.jmcanvas1.com/thomas-coppedge" at bounding box center [402, 121] width 208 height 52
copy tbody "Thomas Coppedge"
click at [366, 168] on td "Victor Alvarez https://www.jmcanvas1.com/victor-alvarez" at bounding box center [402, 183] width 208 height 52
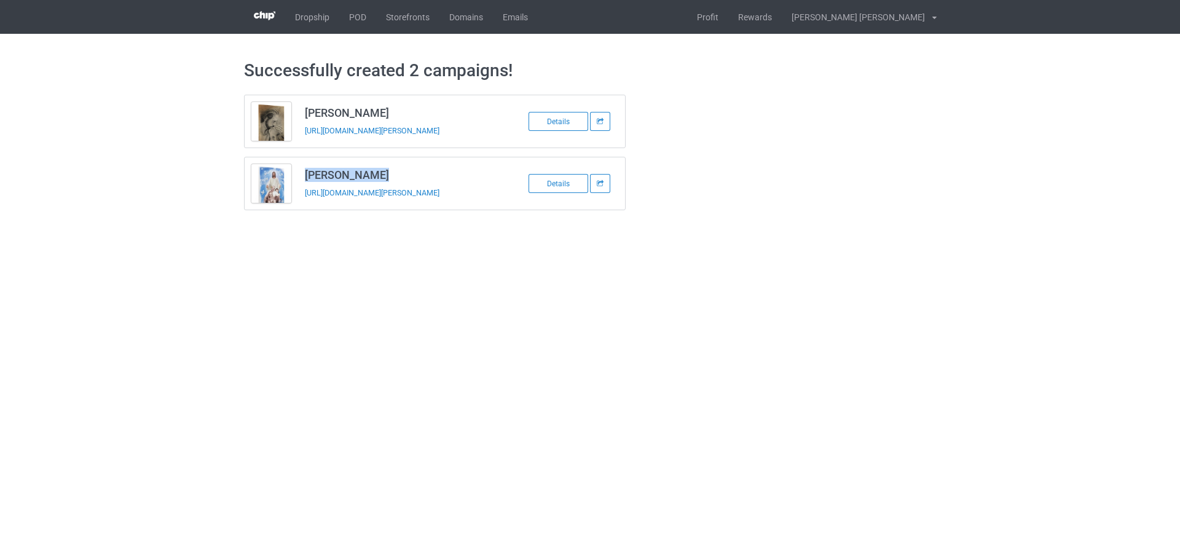
click at [366, 168] on td "Victor Alvarez https://www.jmcanvas1.com/victor-alvarez" at bounding box center [402, 183] width 208 height 52
copy h3 "Victor Alvarez"
click at [367, 208] on td "Victor Alvarez https://www.jmcanvas1.com/victor-alvarez" at bounding box center [402, 183] width 208 height 52
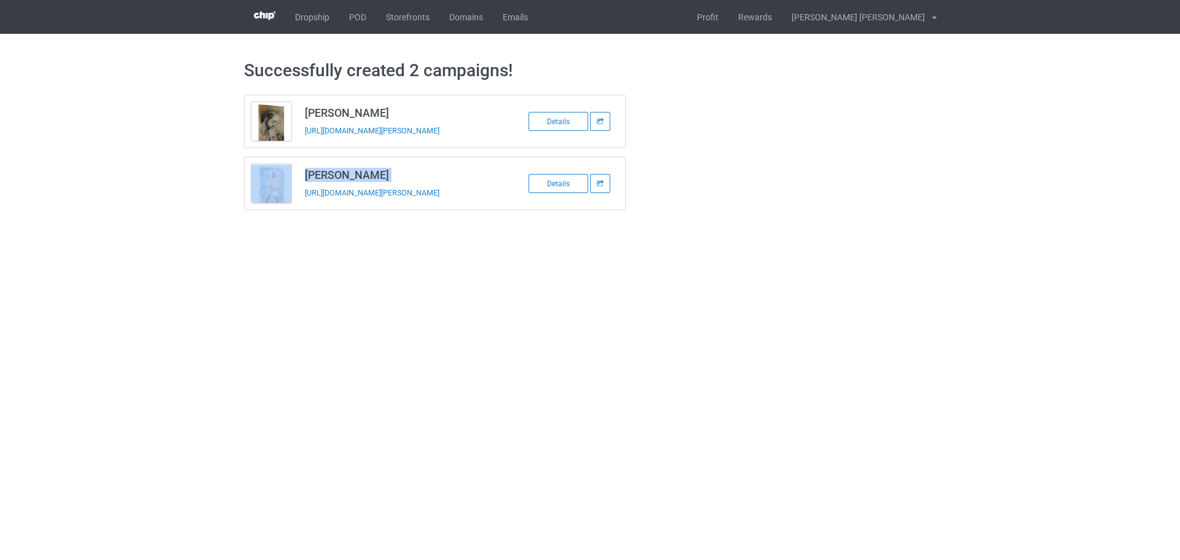
copy tbody "Victor Alvarez"
click at [728, 18] on link "Profit" at bounding box center [707, 17] width 41 height 34
